Goal: Entertainment & Leisure: Consume media (video, audio)

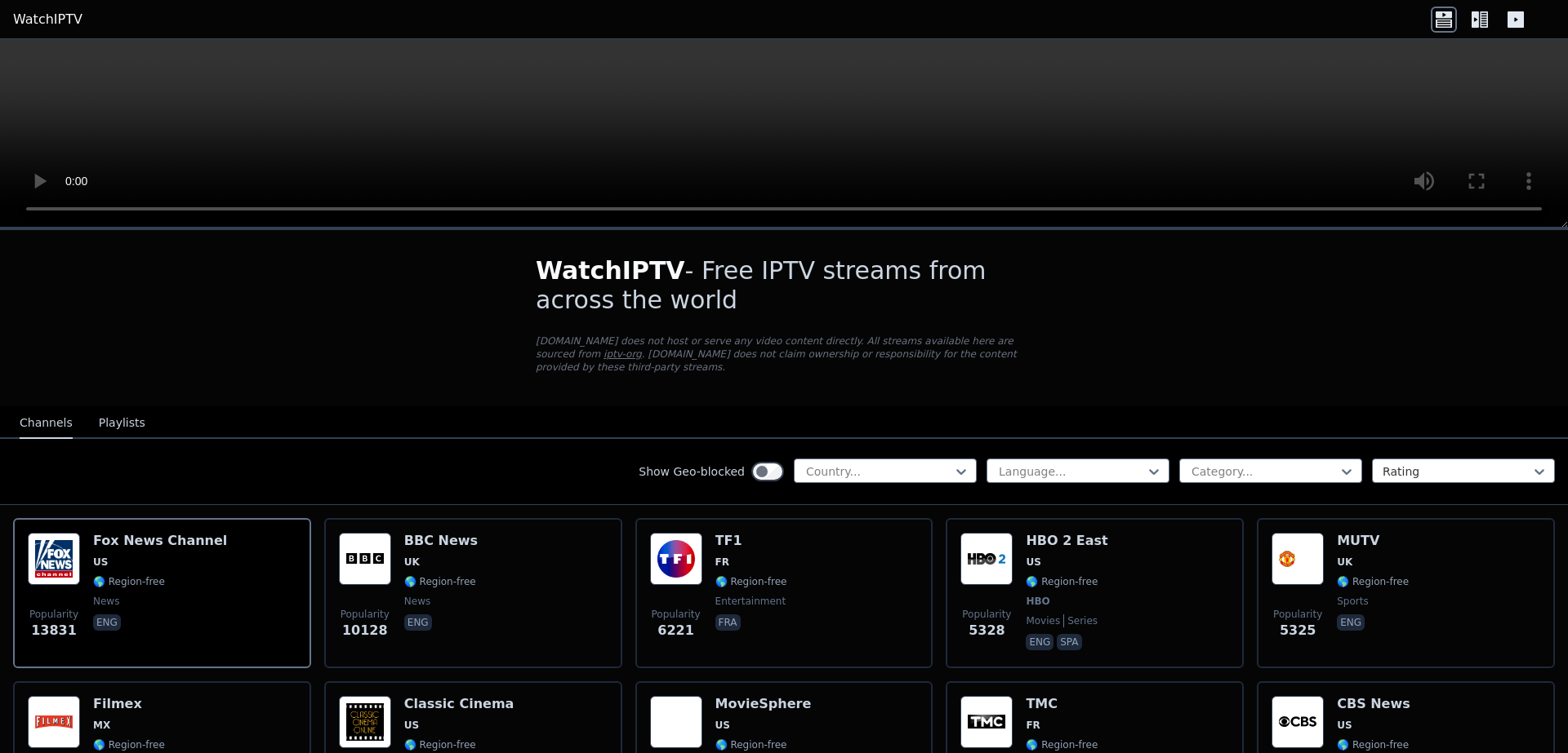
click at [1438, 30] on icon at bounding box center [1443, 19] width 26 height 26
click at [1480, 19] on icon at bounding box center [1484, 19] width 9 height 16
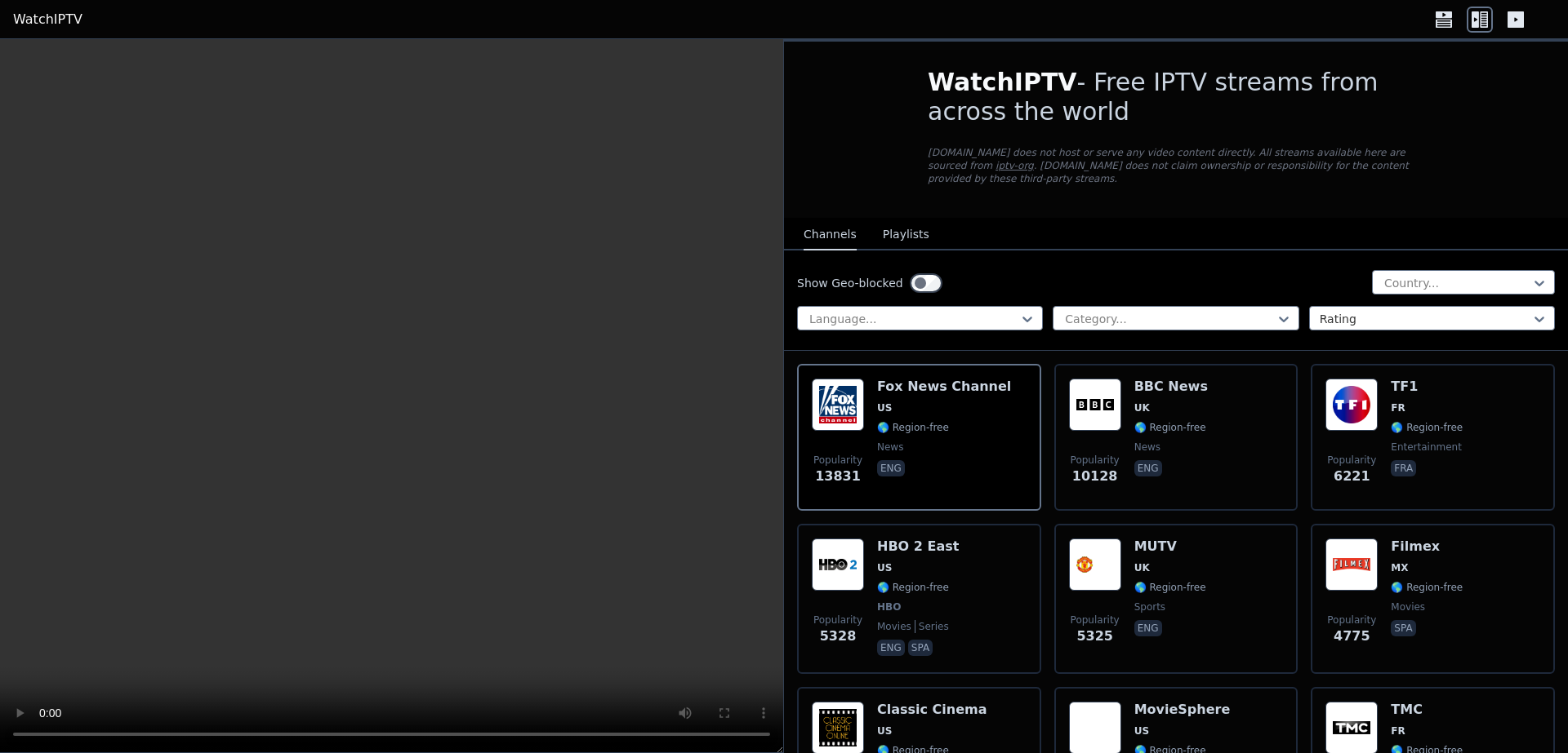
click at [1514, 27] on icon at bounding box center [1515, 19] width 16 height 16
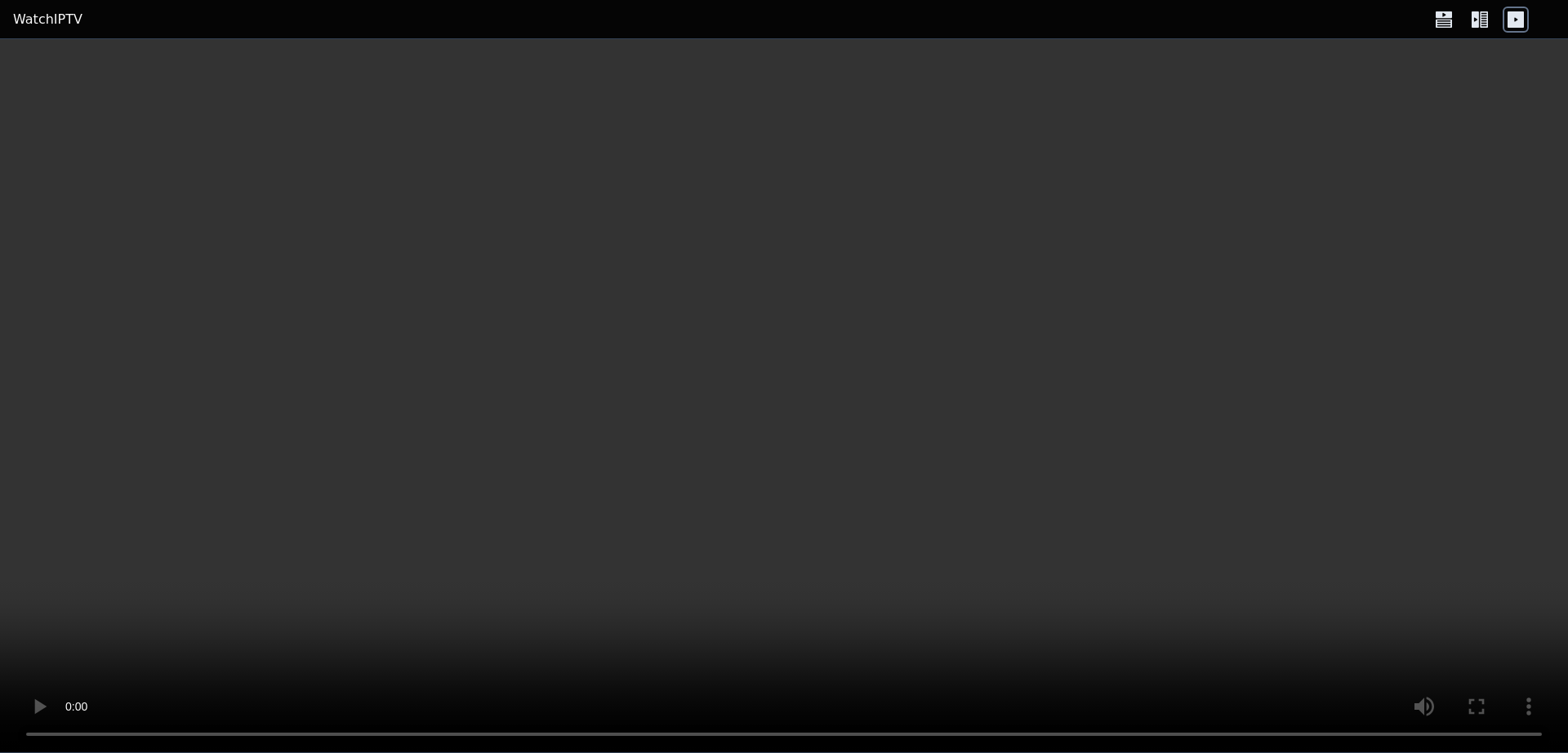
click at [1437, 22] on icon at bounding box center [1443, 19] width 26 height 26
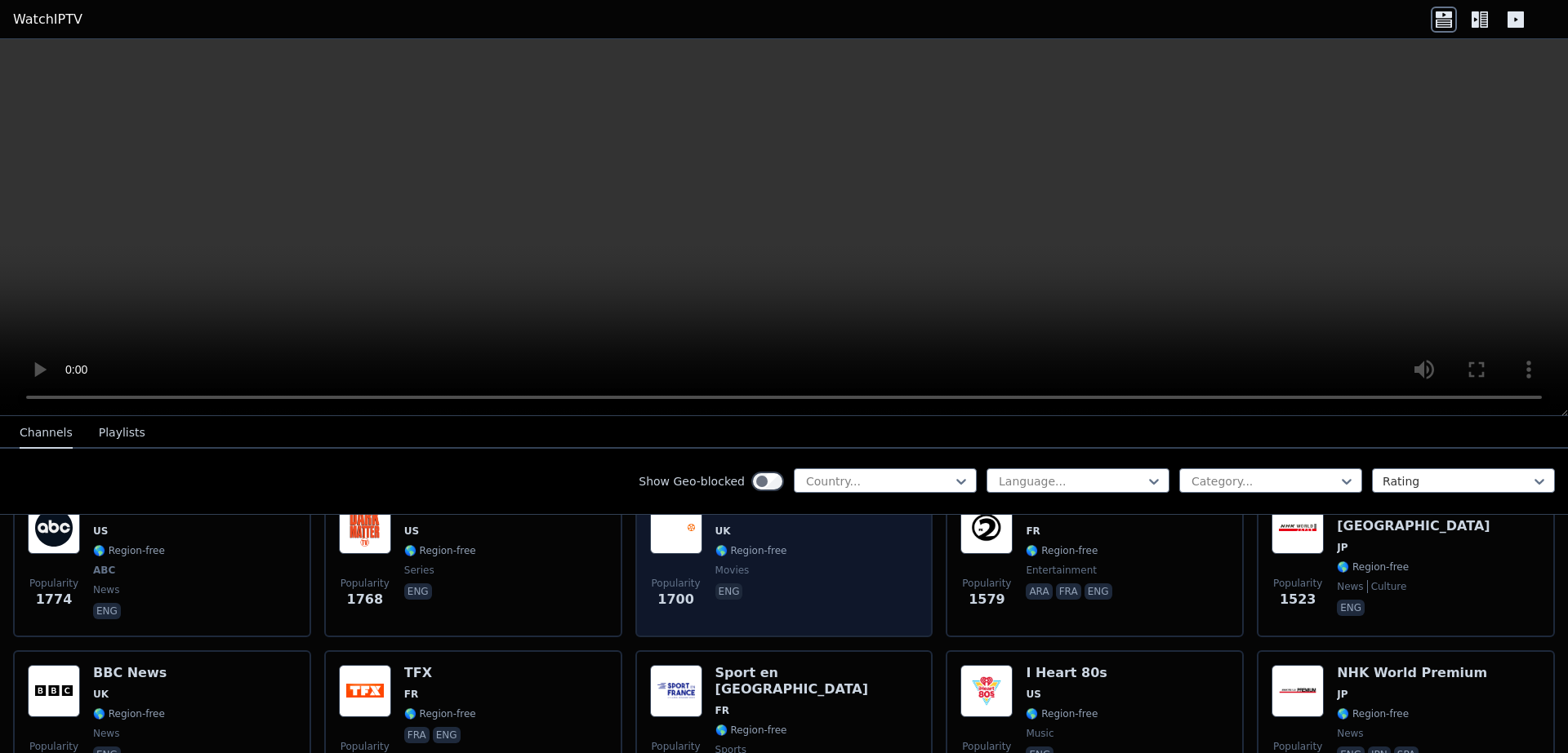
scroll to position [1077, 0]
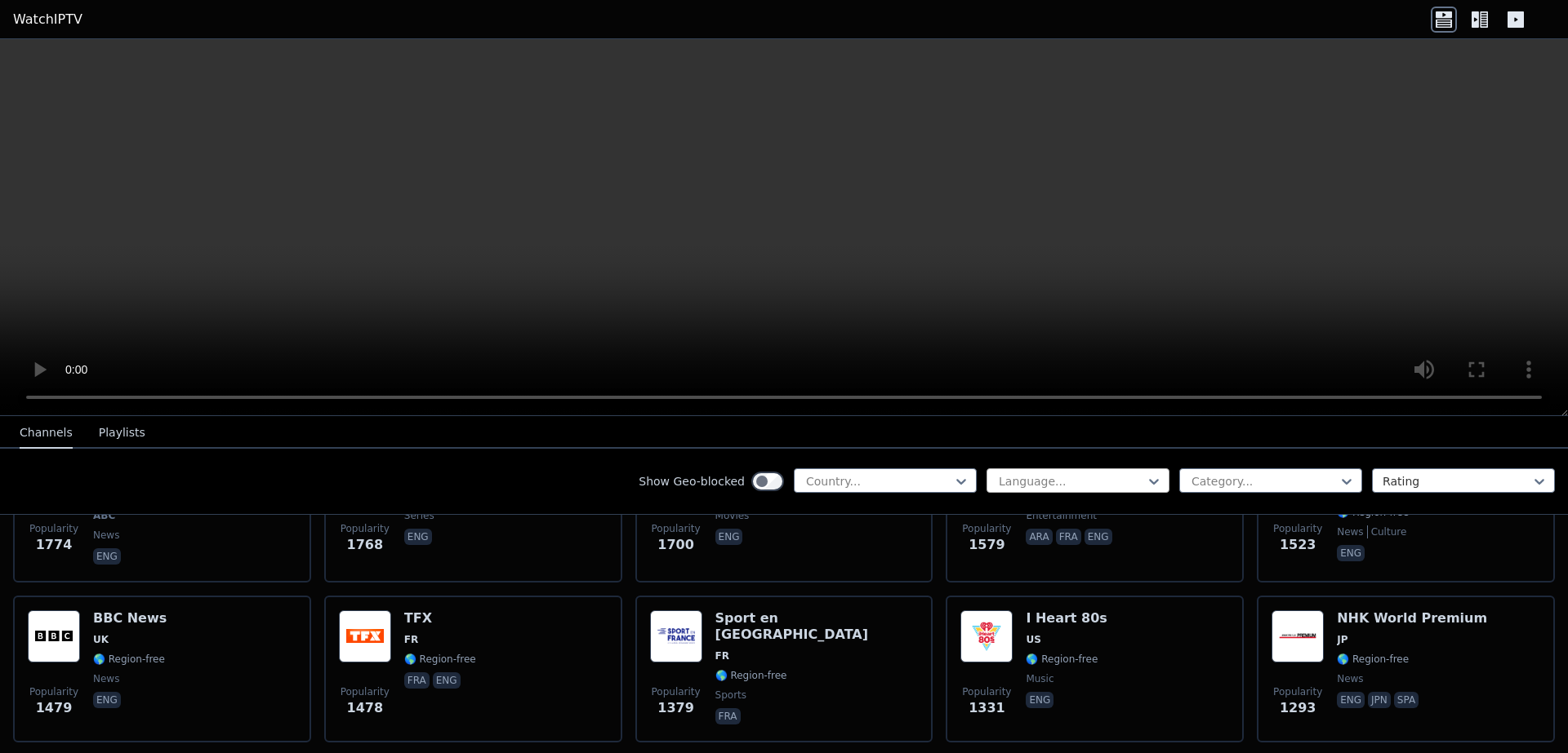
click at [1009, 480] on div at bounding box center [1071, 482] width 149 height 16
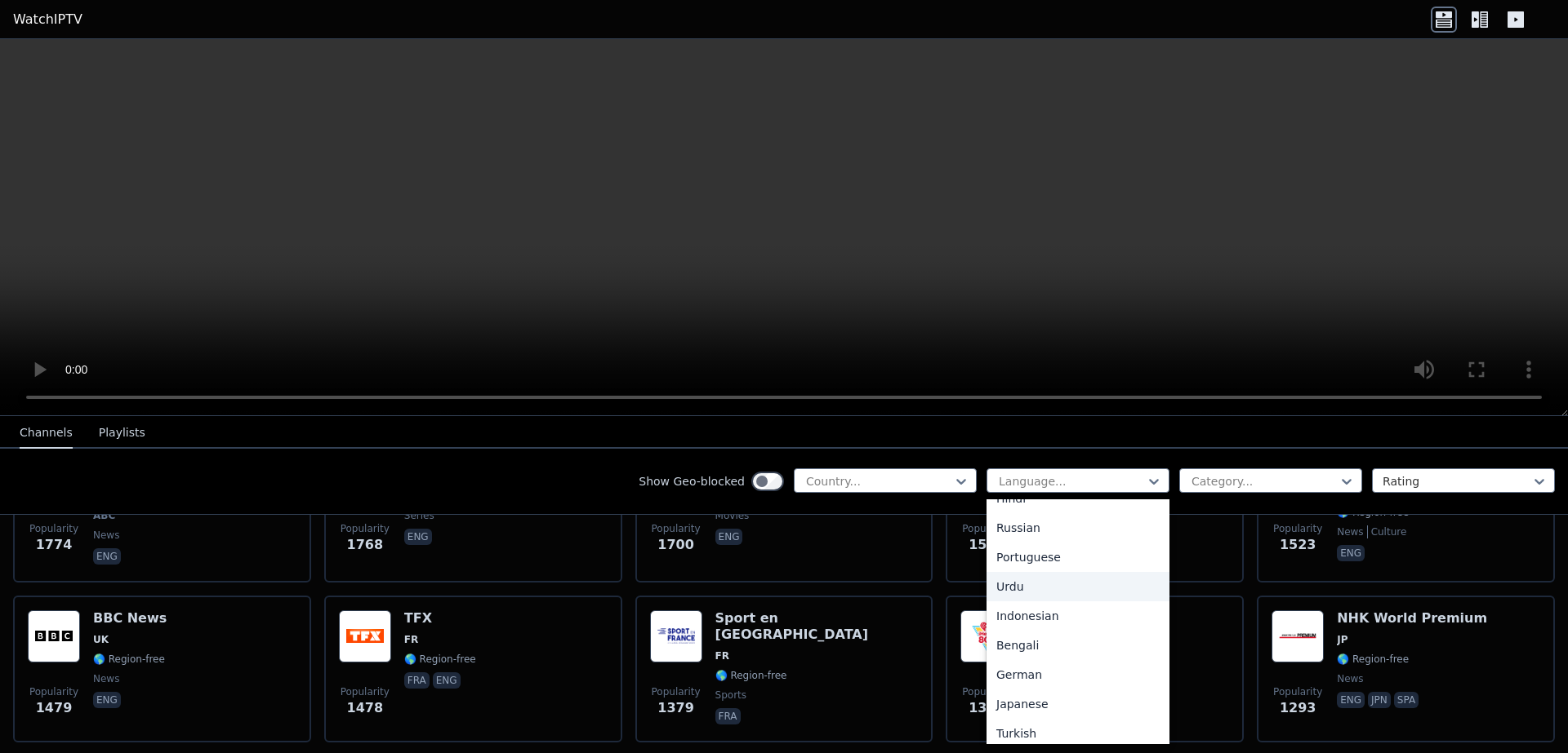
scroll to position [196, 0]
click at [1053, 566] on div "Portuguese" at bounding box center [1078, 556] width 183 height 30
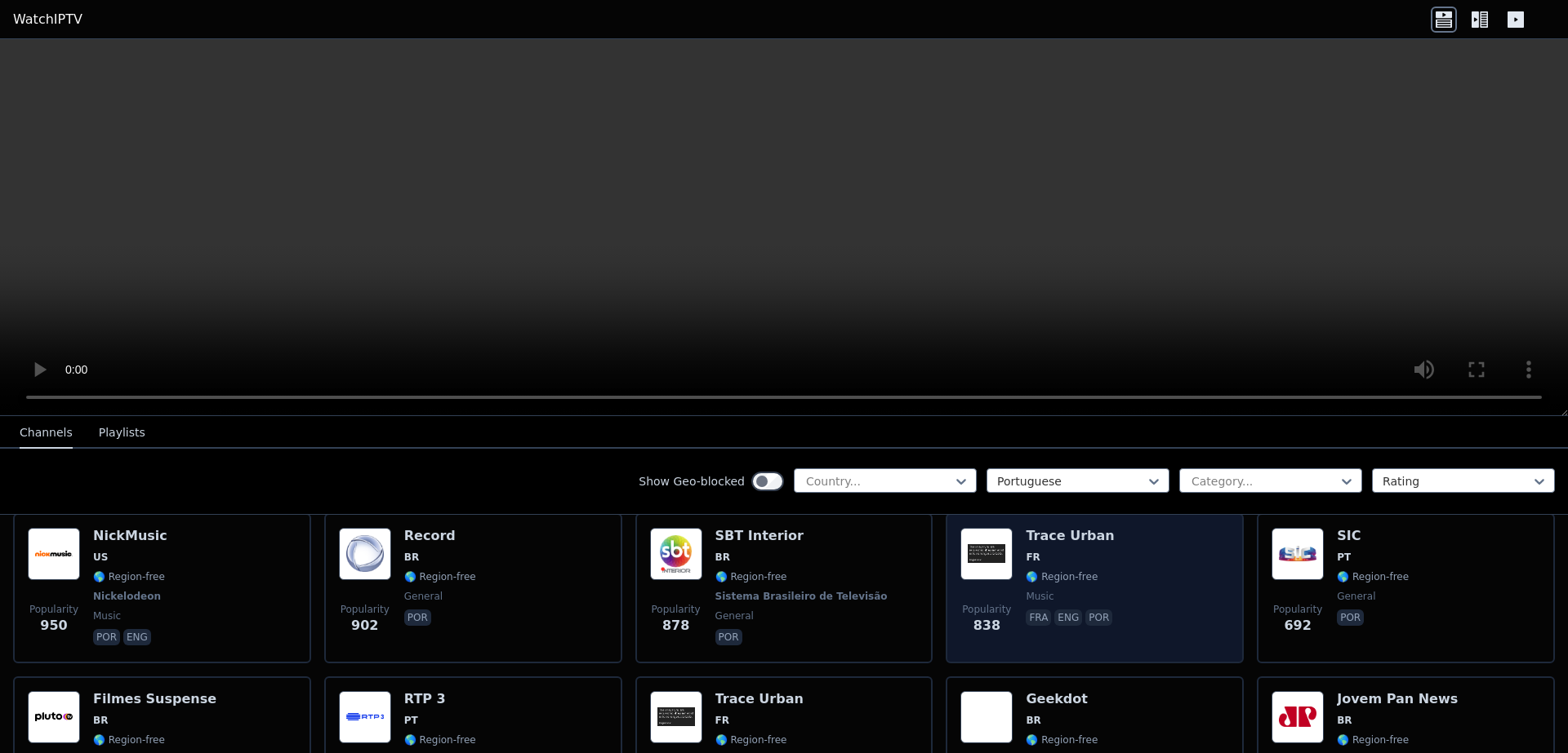
scroll to position [196, 0]
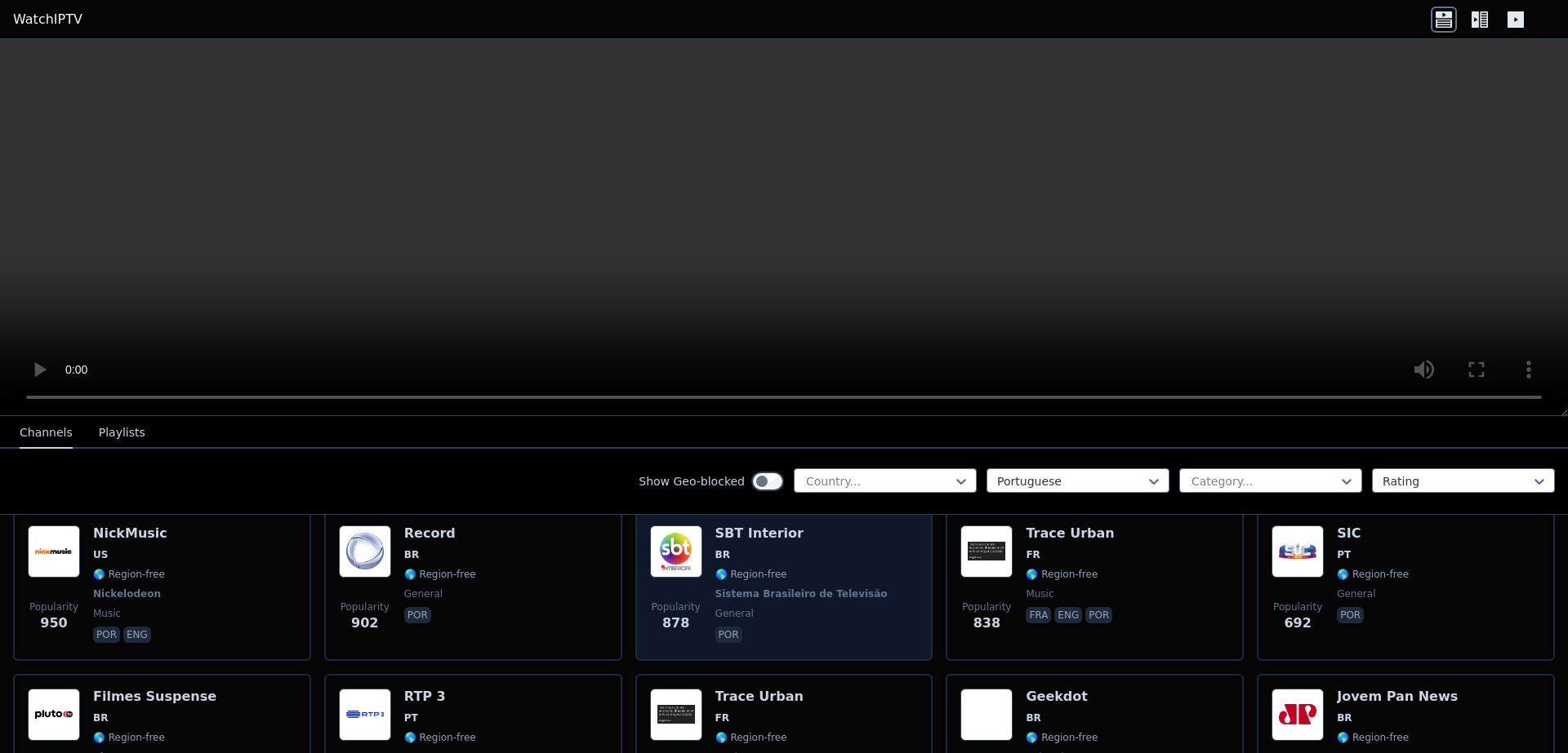
click at [897, 580] on div "Popularity 878 SBT Interior BR 🌎 Region-free Sistema Brasileiro de Televisão ge…" at bounding box center [784, 586] width 269 height 121
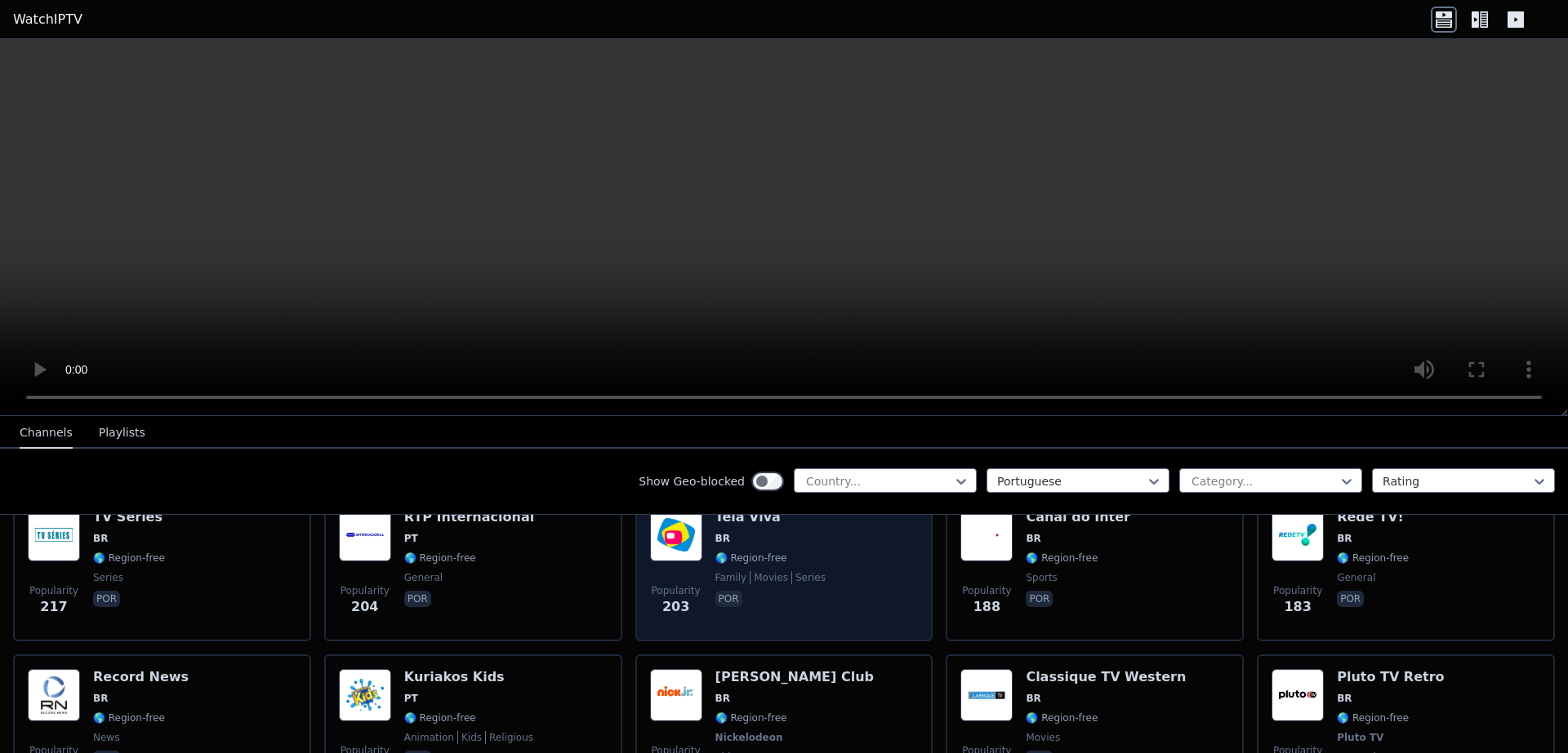
scroll to position [588, 0]
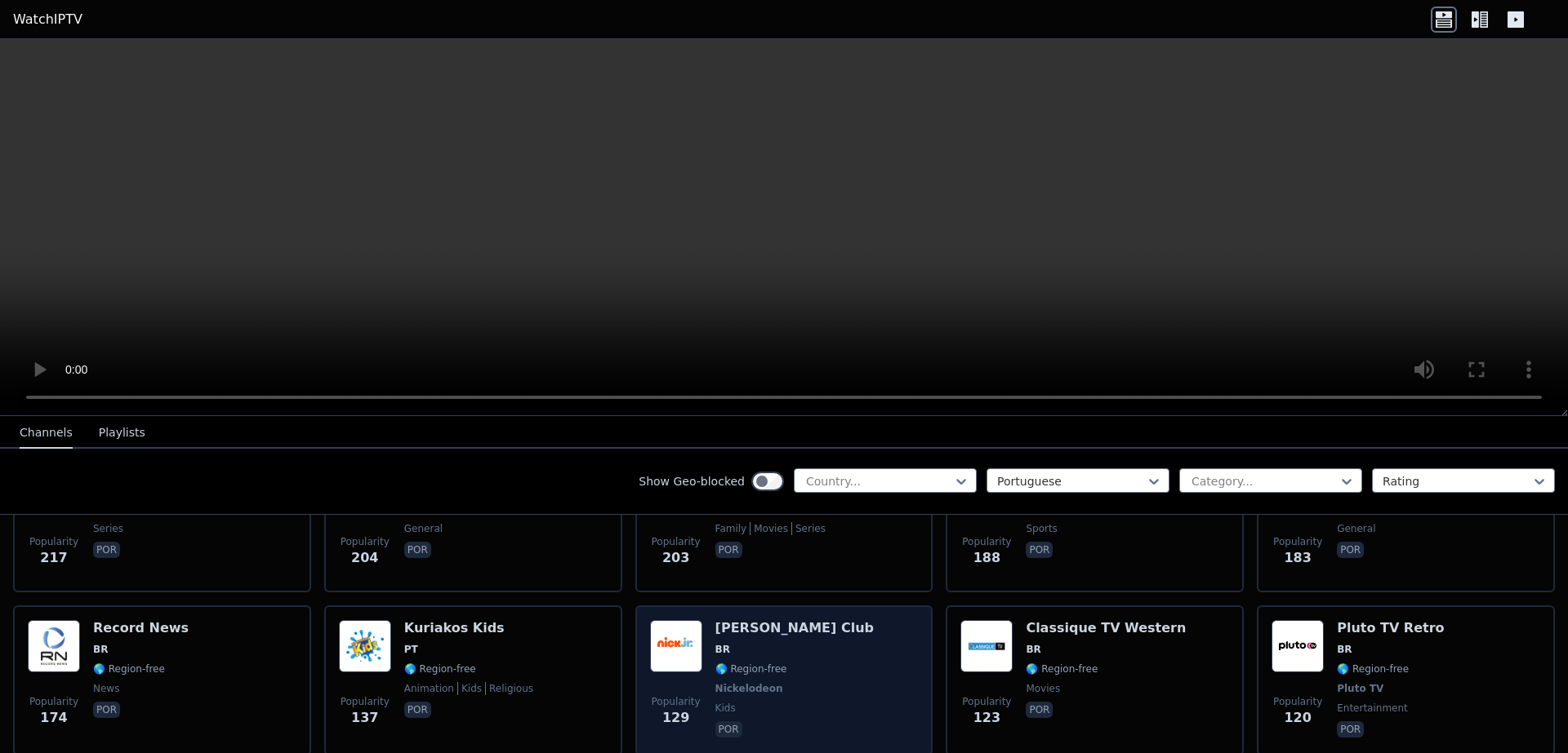
click at [775, 702] on span "kids" at bounding box center [794, 709] width 158 height 13
click at [745, 682] on span "Nickelodeon" at bounding box center [748, 689] width 68 height 13
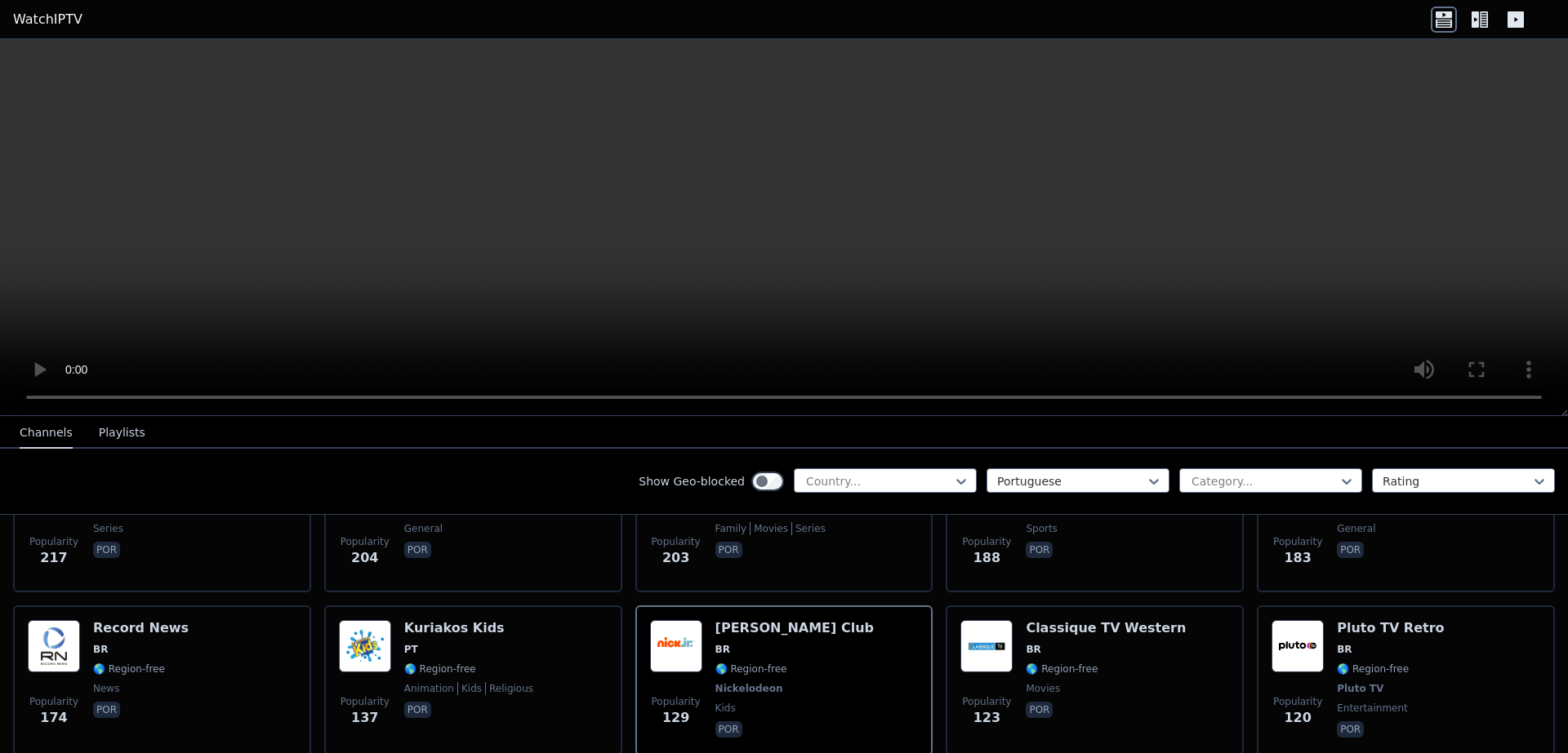
click at [115, 432] on button "Playlists" at bounding box center [122, 434] width 47 height 31
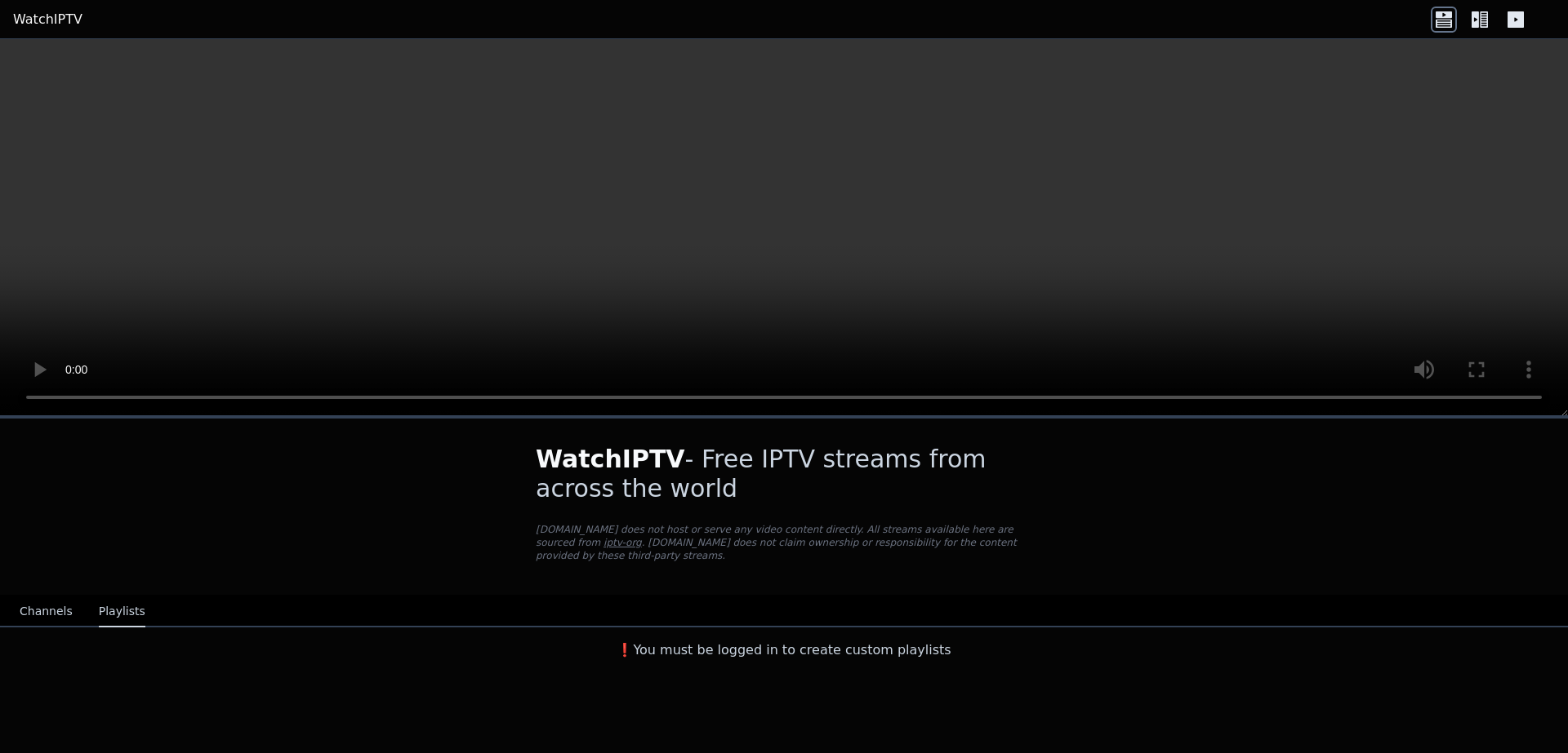
scroll to position [0, 0]
drag, startPoint x: 675, startPoint y: 635, endPoint x: 897, endPoint y: 663, distance: 223.8
click at [897, 663] on div "WatchIPTV - Free IPTV streams from across the world [DOMAIN_NAME] does not host…" at bounding box center [784, 585] width 1568 height 338
click at [889, 662] on div "WatchIPTV - Free IPTV streams from across the world [DOMAIN_NAME] does not host…" at bounding box center [784, 585] width 1568 height 338
click at [40, 608] on button "Channels" at bounding box center [45, 612] width 53 height 31
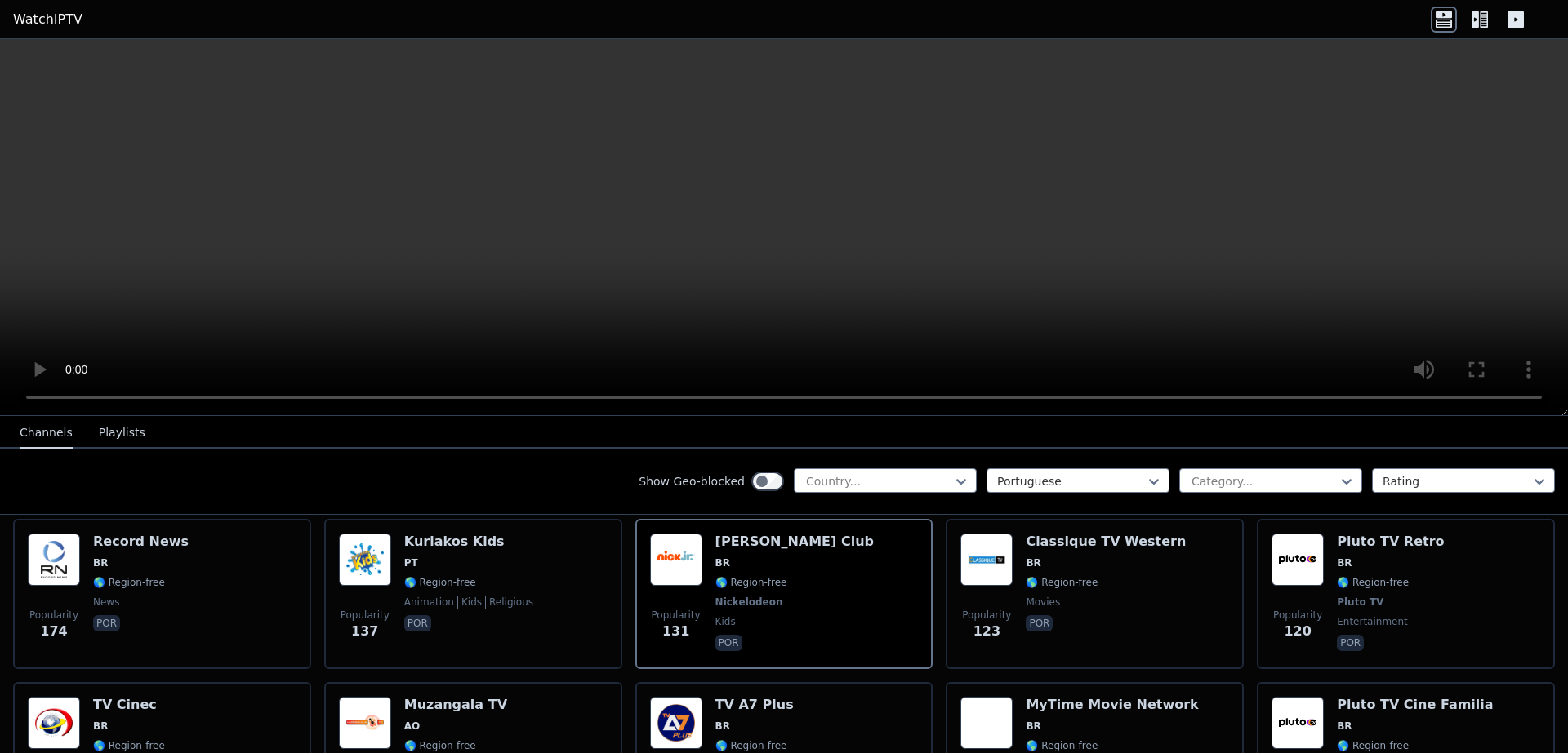
scroll to position [686, 0]
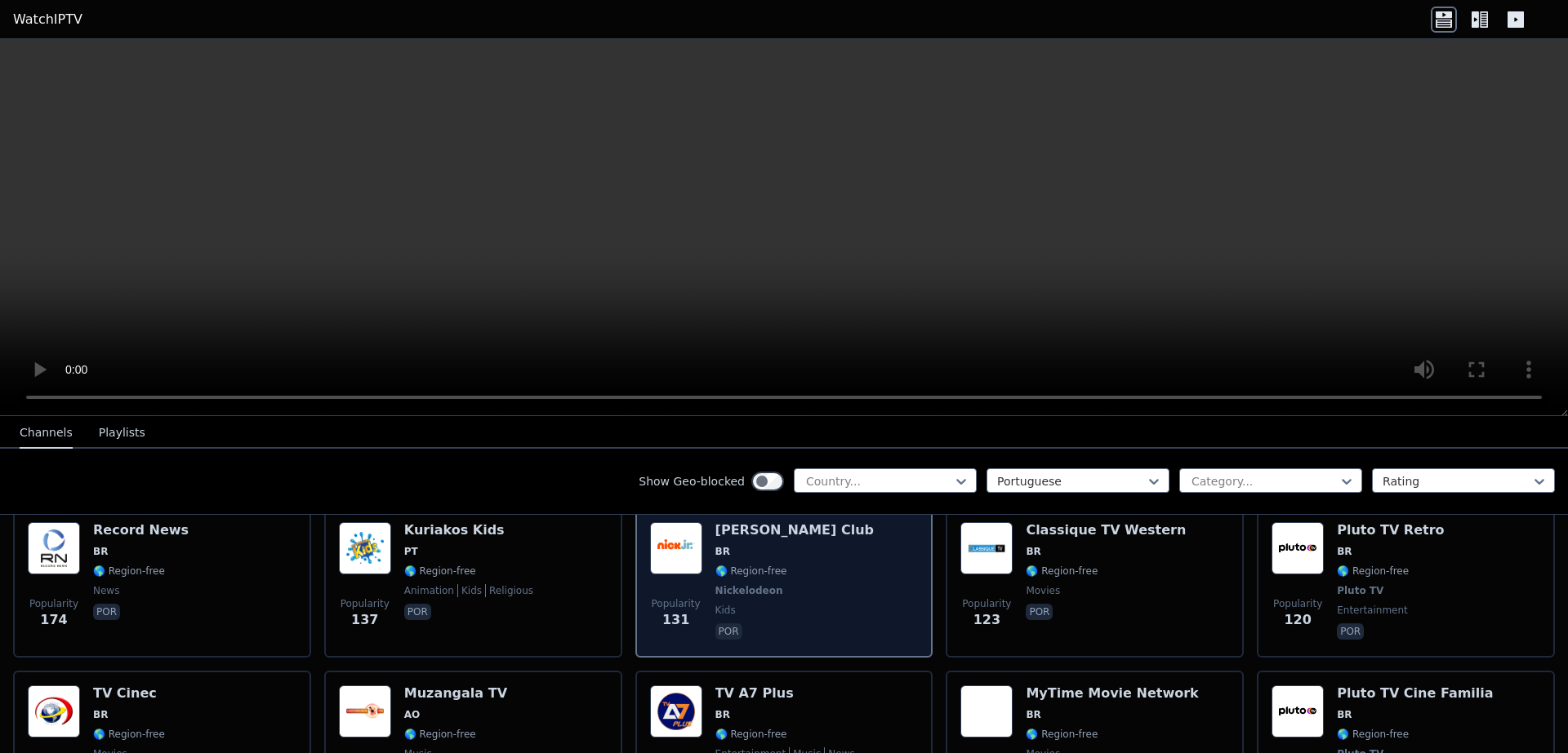
click at [780, 624] on span "por" at bounding box center [794, 633] width 158 height 19
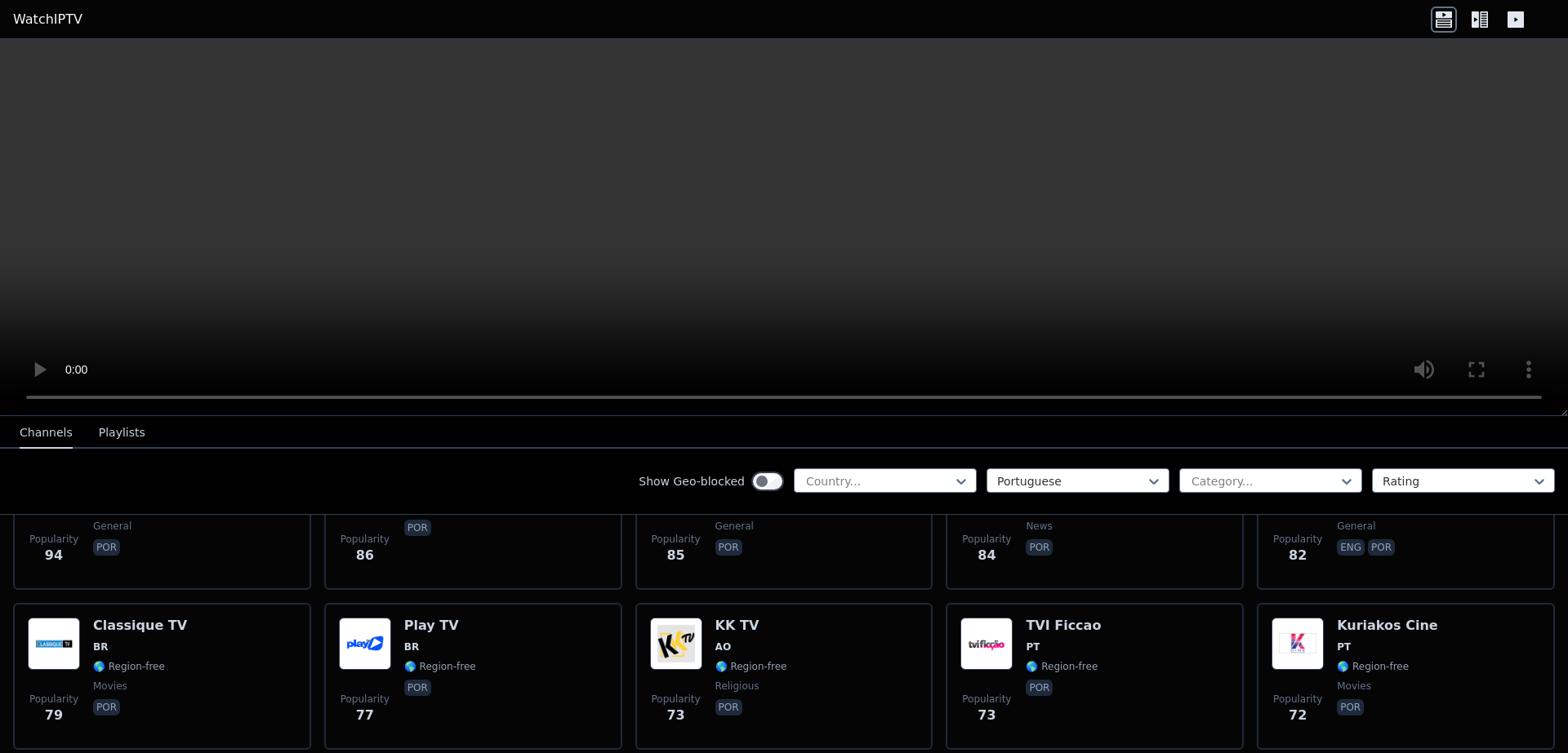
scroll to position [1077, 0]
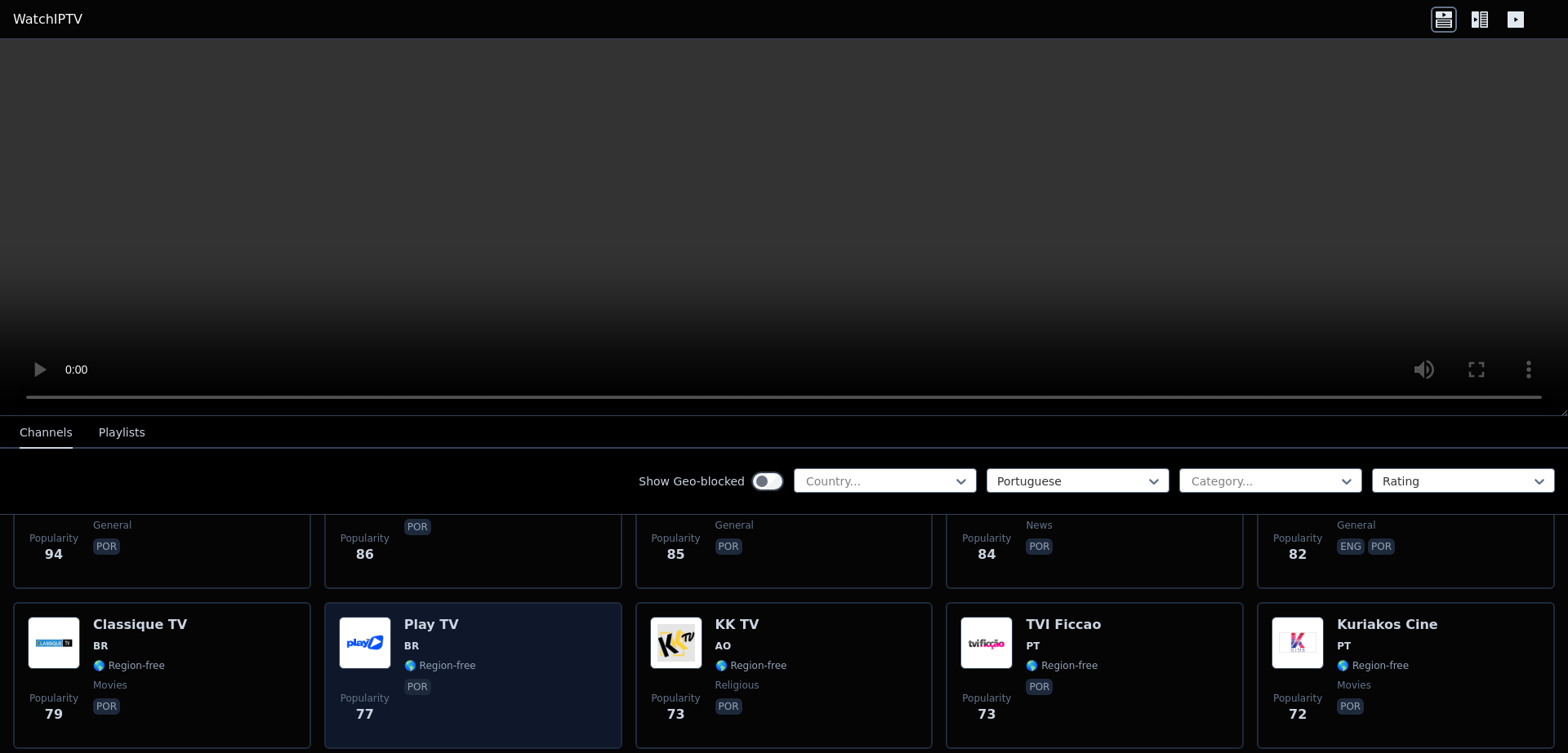
click at [526, 617] on div "Popularity 77 Play TV BR 🌎 Region-free por" at bounding box center [473, 675] width 269 height 118
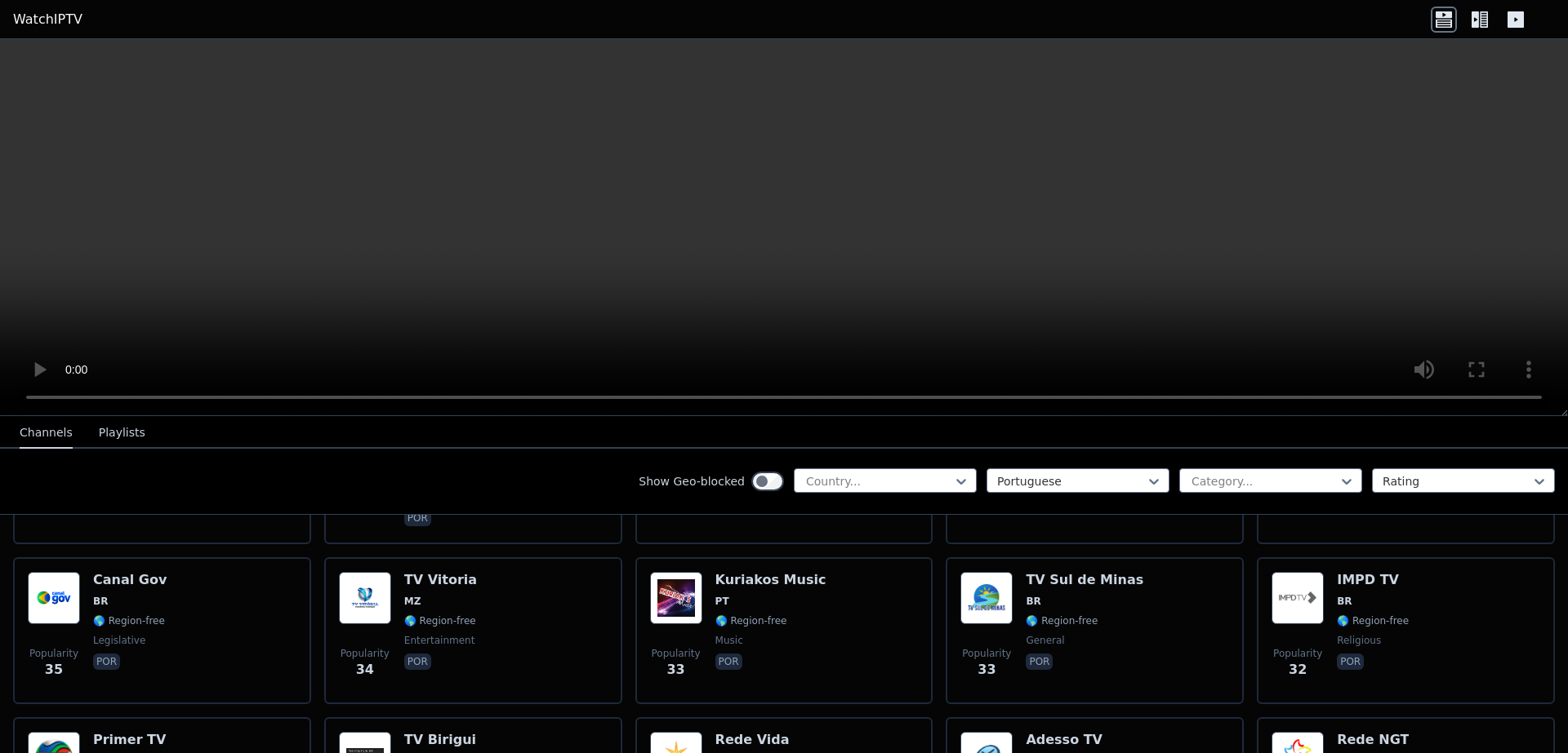
scroll to position [2252, 0]
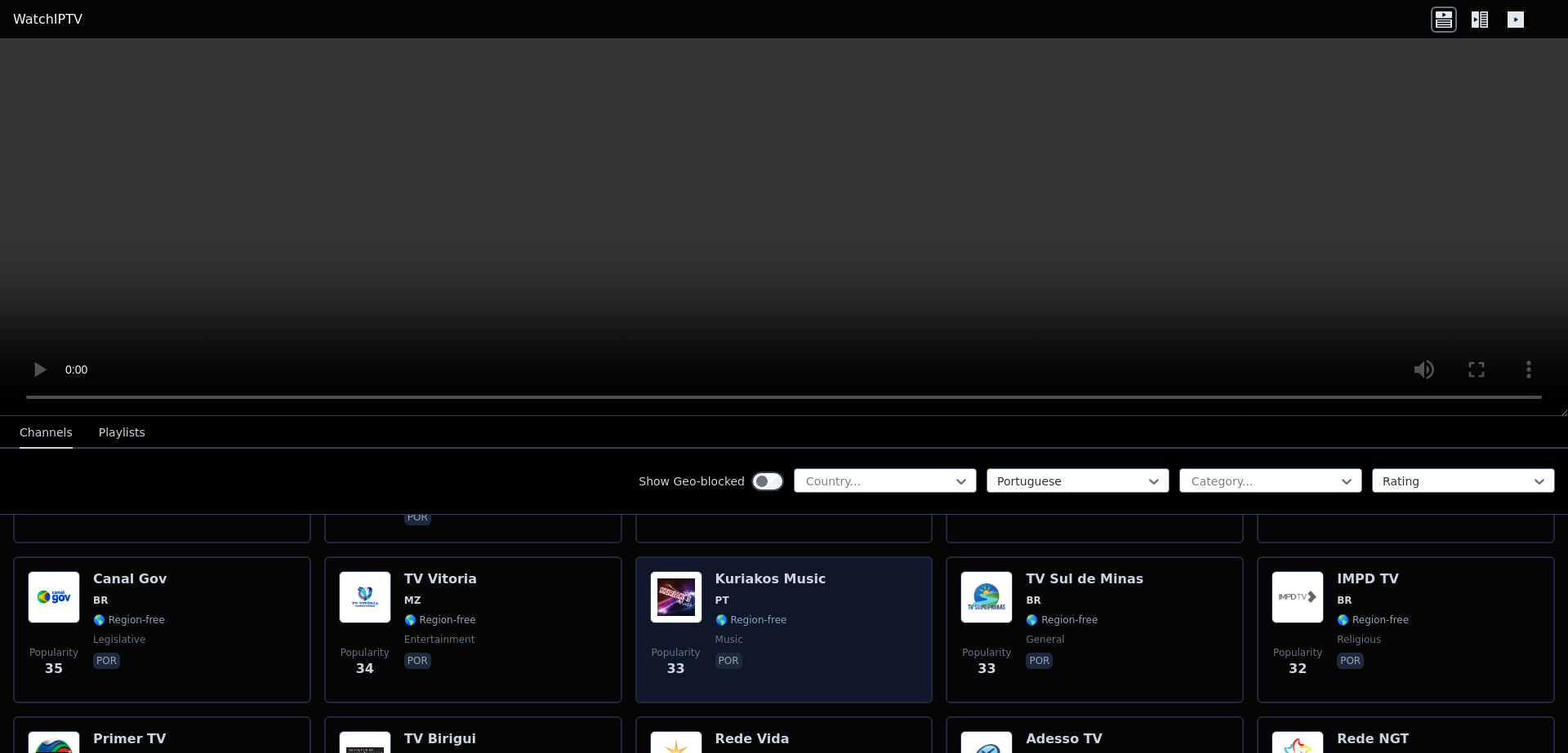
click at [813, 622] on div "Popularity 33 Kuriakos Music PT 🌎 Region-free music por" at bounding box center [784, 630] width 269 height 118
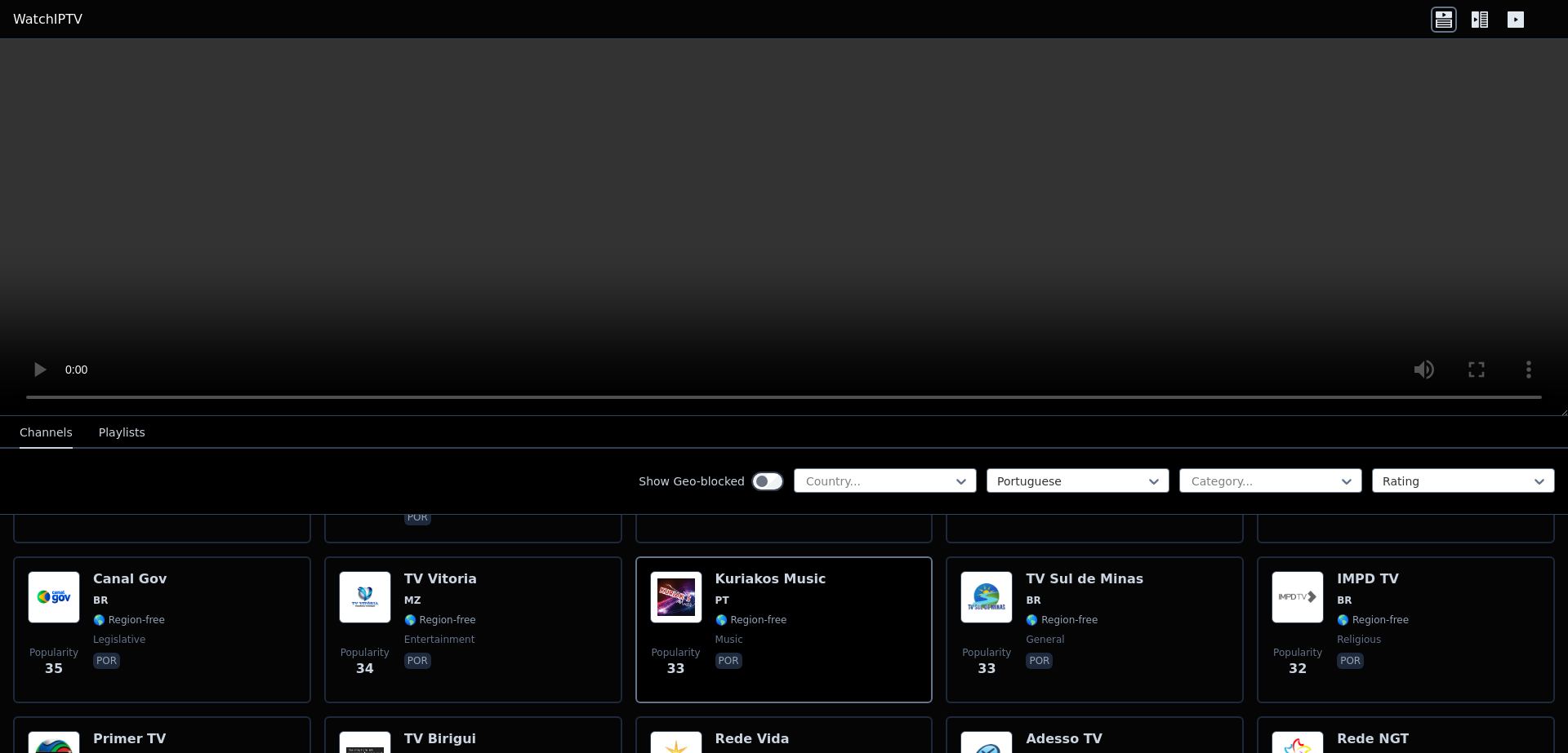
click at [46, 25] on link "WatchIPTV" at bounding box center [48, 19] width 69 height 19
